Goal: Task Accomplishment & Management: Manage account settings

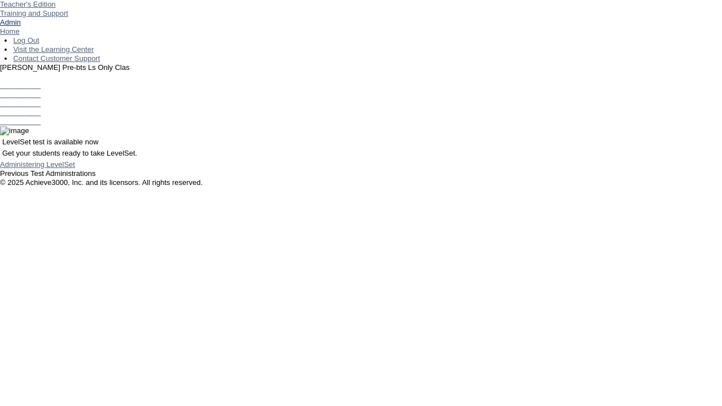
click at [21, 27] on link "Admin" at bounding box center [10, 22] width 21 height 8
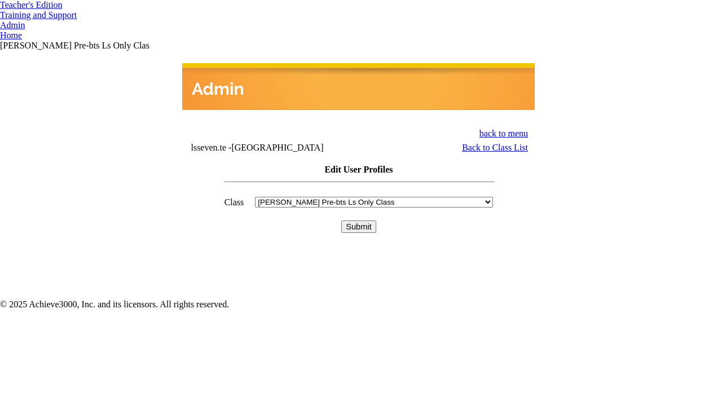
click at [359, 220] on input "Submit" at bounding box center [358, 226] width 35 height 12
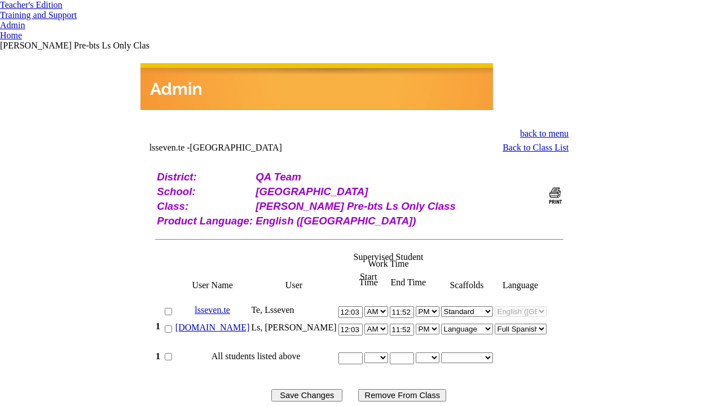
click at [234, 323] on link "[DOMAIN_NAME]" at bounding box center [212, 328] width 74 height 10
